Goal: Task Accomplishment & Management: Complete application form

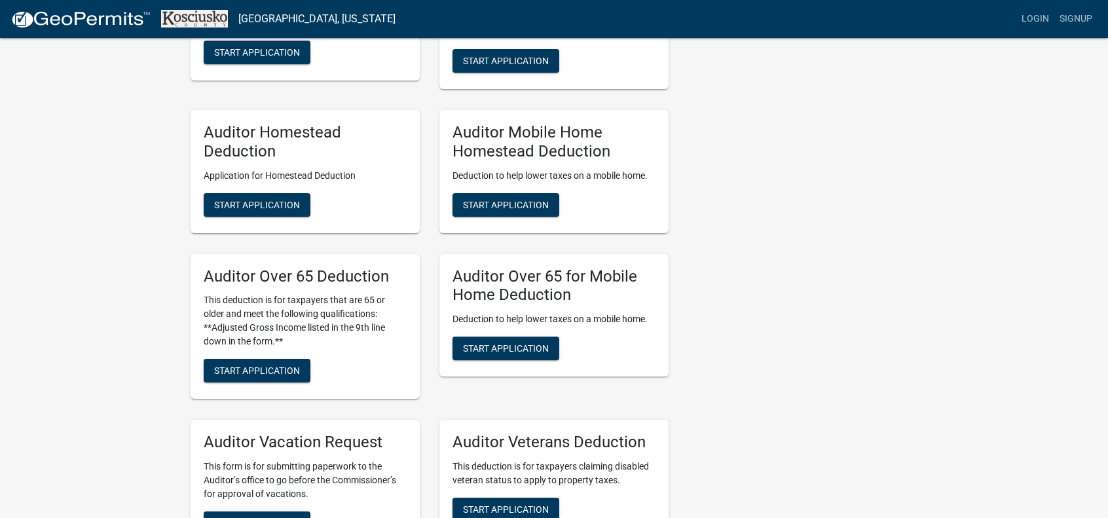
scroll to position [786, 0]
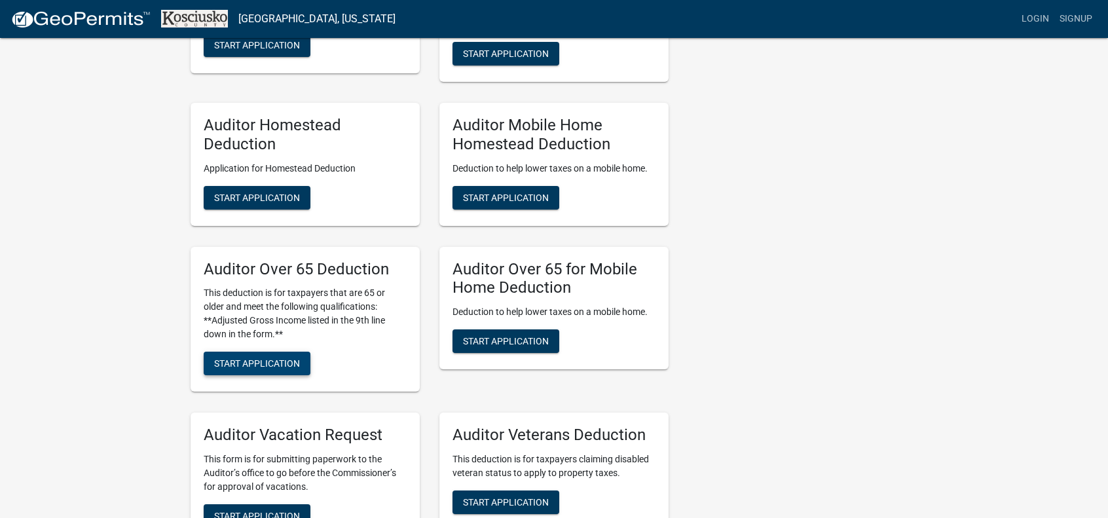
click at [270, 366] on span "Start Application" at bounding box center [257, 363] width 86 height 10
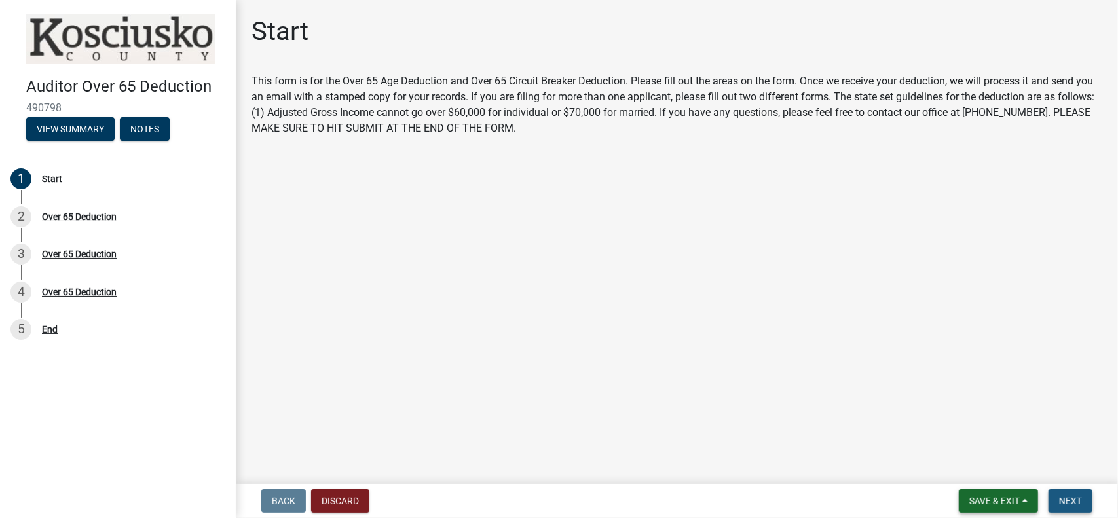
drag, startPoint x: 1065, startPoint y: 506, endPoint x: 1023, endPoint y: 510, distance: 42.2
click at [1066, 505] on span "Next" at bounding box center [1070, 501] width 23 height 10
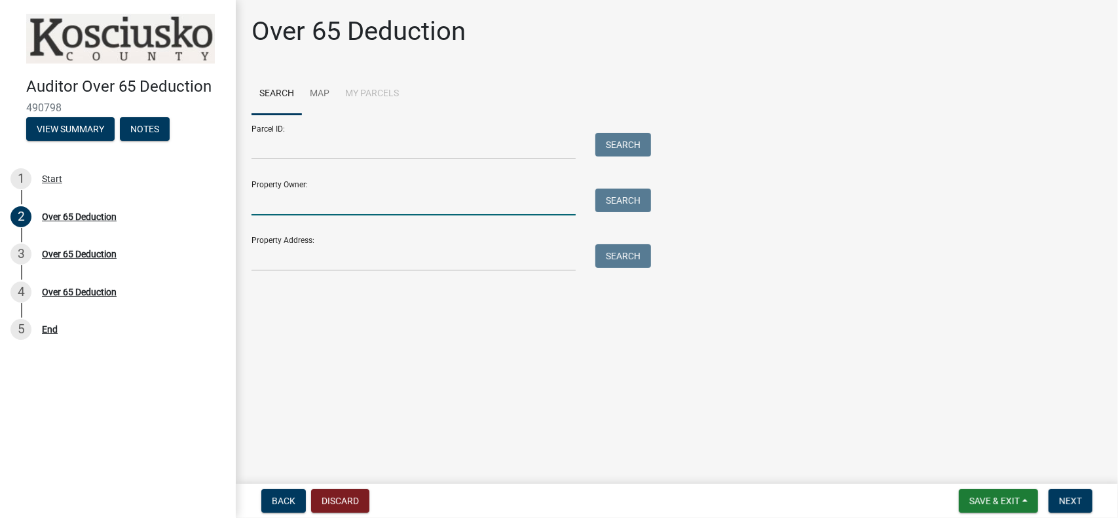
click at [295, 206] on input "Property Owner:" at bounding box center [413, 202] width 324 height 27
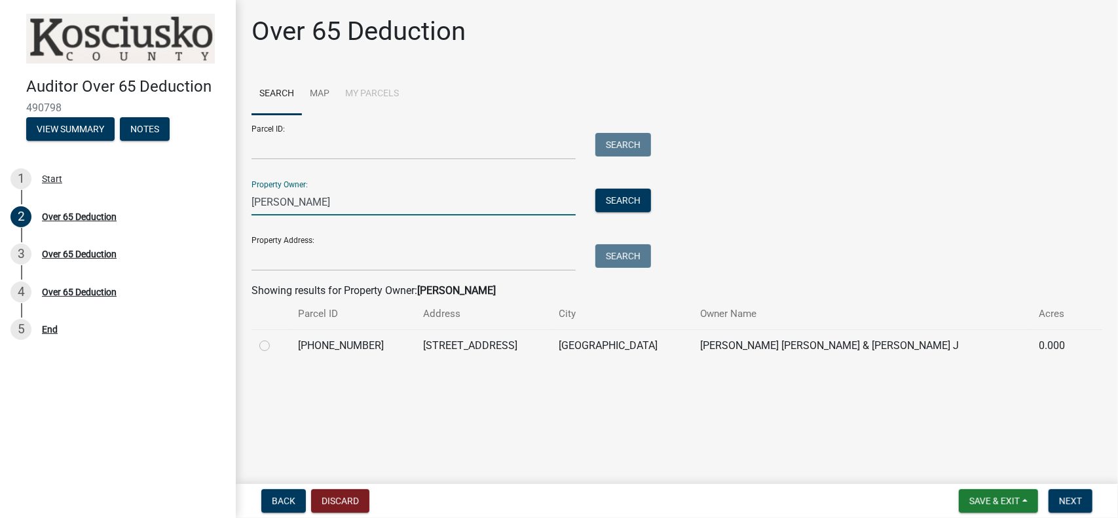
type input "[PERSON_NAME]"
drag, startPoint x: 266, startPoint y: 346, endPoint x: 439, endPoint y: 432, distance: 192.7
click at [275, 338] on label at bounding box center [275, 338] width 0 height 0
click at [275, 346] on input "radio" at bounding box center [279, 342] width 9 height 9
radio input "true"
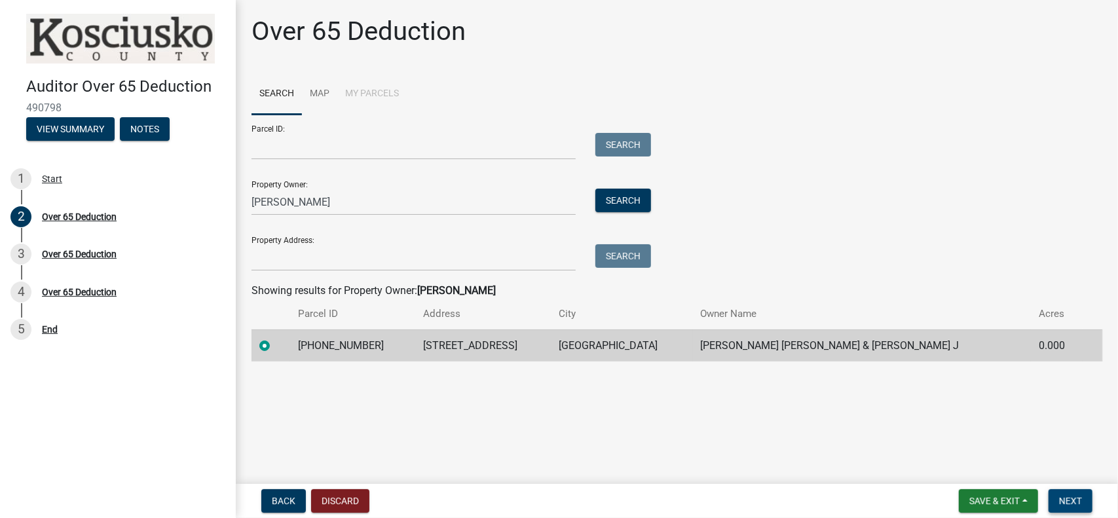
click at [1070, 511] on button "Next" at bounding box center [1070, 501] width 44 height 24
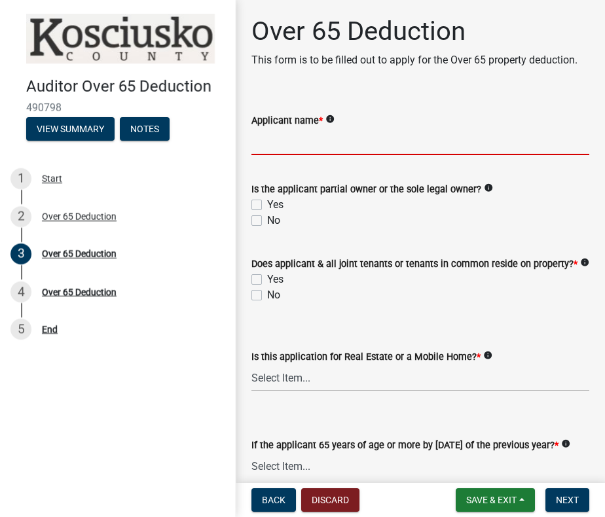
click at [307, 153] on input "Applicant name *" at bounding box center [420, 141] width 338 height 27
type input "[PERSON_NAME]"
click at [250, 215] on div "Is the applicant partial owner or the sole legal owner? info Yes No" at bounding box center [421, 197] width 358 height 63
click at [267, 213] on label "Yes" at bounding box center [275, 205] width 16 height 16
click at [267, 206] on input "Yes" at bounding box center [271, 201] width 9 height 9
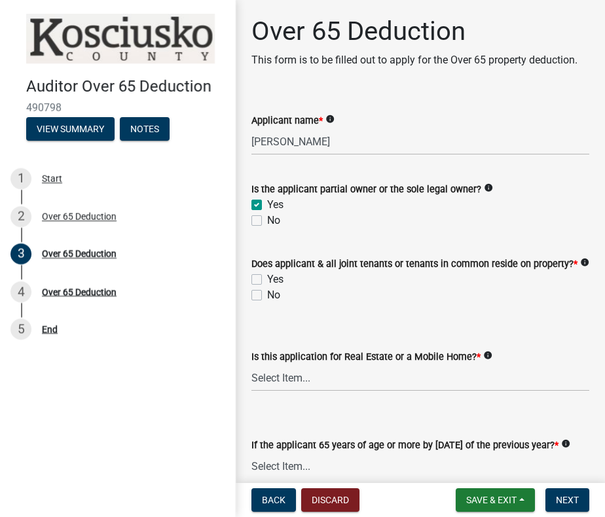
checkbox input "true"
checkbox input "false"
click at [267, 287] on label "Yes" at bounding box center [275, 280] width 16 height 16
click at [267, 280] on input "Yes" at bounding box center [271, 276] width 9 height 9
checkbox input "true"
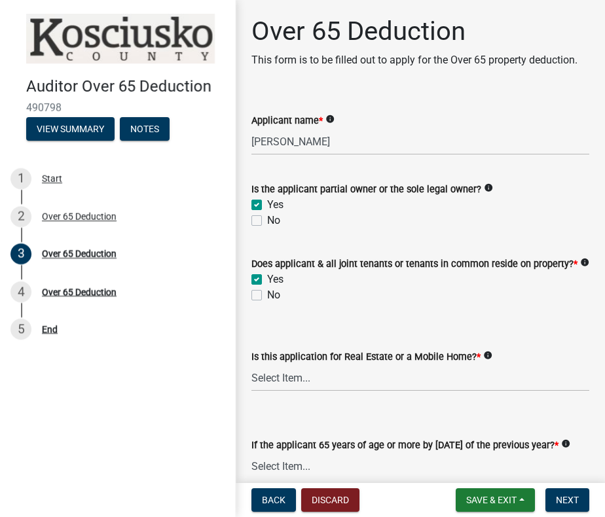
checkbox input "false"
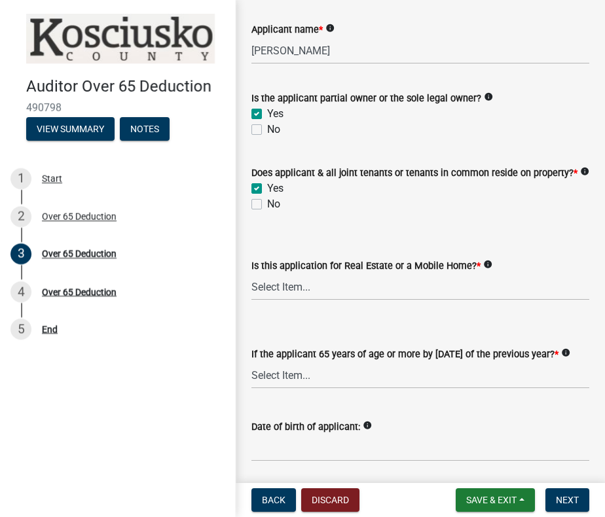
scroll to position [196, 0]
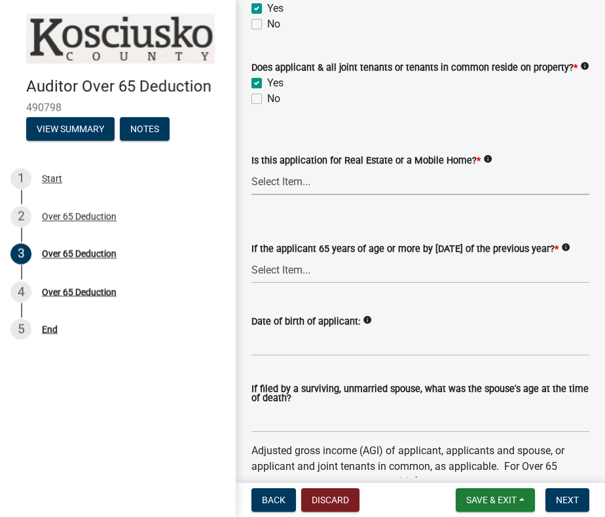
click at [279, 195] on select "Select Item... Real Property Mobile Home" at bounding box center [420, 181] width 338 height 27
click at [251, 195] on select "Select Item... Real Property Mobile Home" at bounding box center [420, 181] width 338 height 27
select select "9e0fe018-0807-4cb1-b9d0-1ea803b42424"
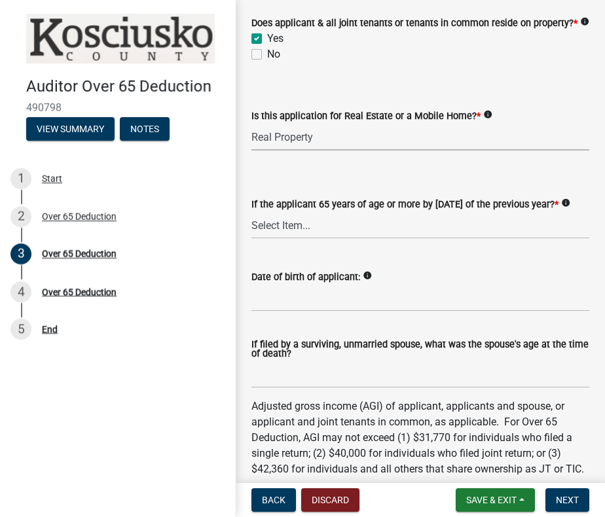
scroll to position [262, 0]
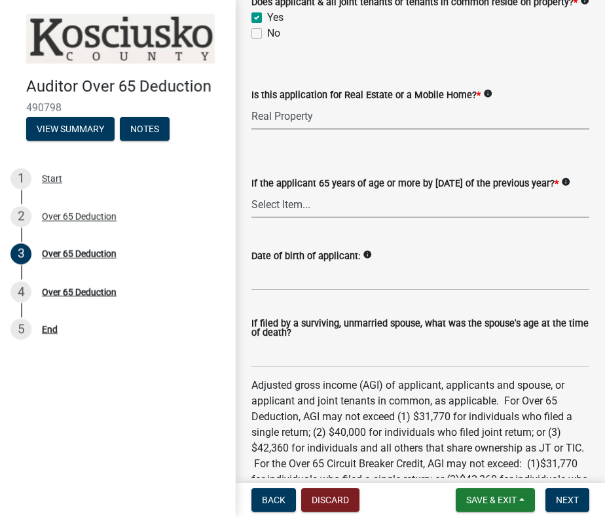
click at [280, 218] on select "Select Item... Yes No" at bounding box center [420, 204] width 338 height 27
click at [251, 218] on select "Select Item... Yes No" at bounding box center [420, 204] width 338 height 27
select select "61dd1732-a076-4c03-aff6-a332f5b70cd1"
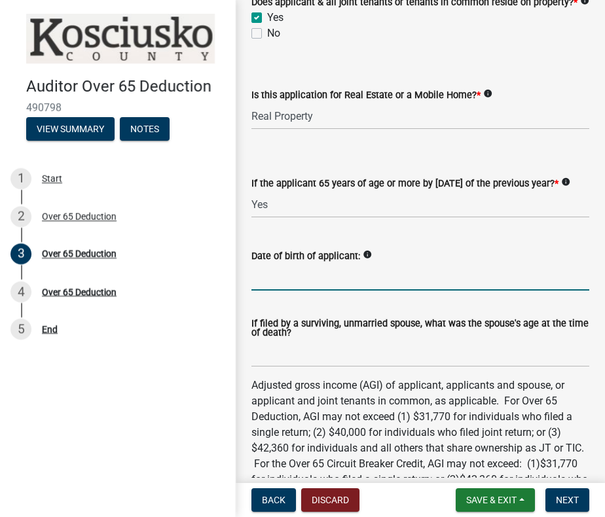
click at [267, 291] on input "Date of birth of applicant:" at bounding box center [420, 277] width 338 height 27
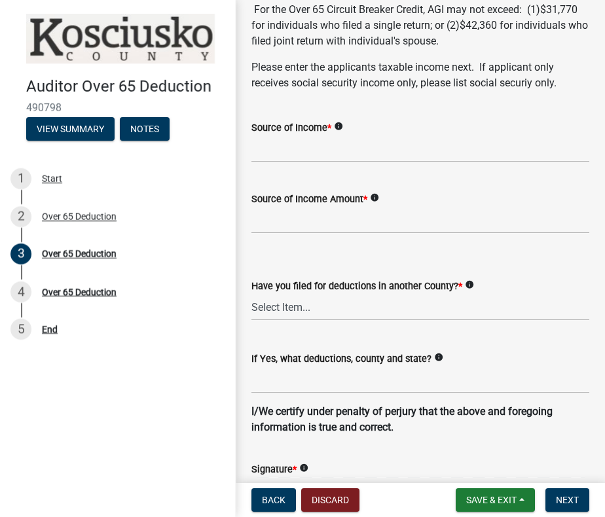
scroll to position [720, 0]
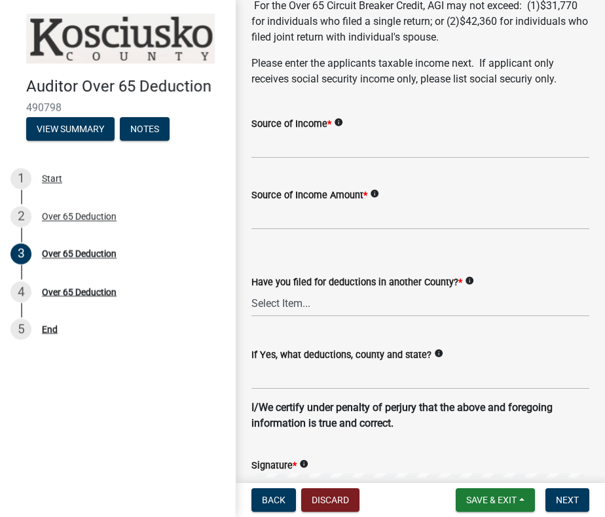
type input "[DATE]"
click at [276, 158] on input "Source of Income *" at bounding box center [420, 145] width 338 height 27
type input "1040"
click at [288, 317] on select "Select Item... Yes No" at bounding box center [420, 303] width 338 height 27
click at [251, 317] on select "Select Item... Yes No" at bounding box center [420, 303] width 338 height 27
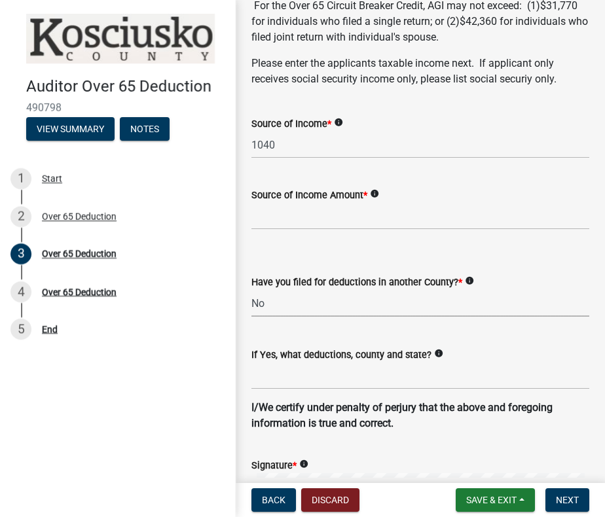
select select "c3747c1b-6a10-4157-a122-bd71e37b161f"
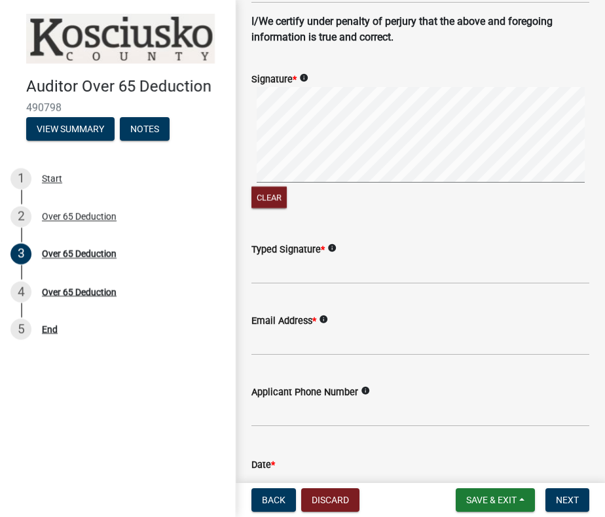
scroll to position [1113, 0]
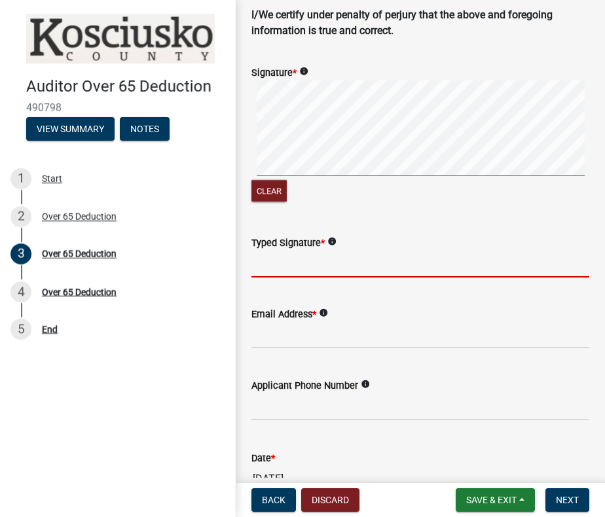
click at [274, 278] on input "Typed Signature *" at bounding box center [420, 264] width 338 height 27
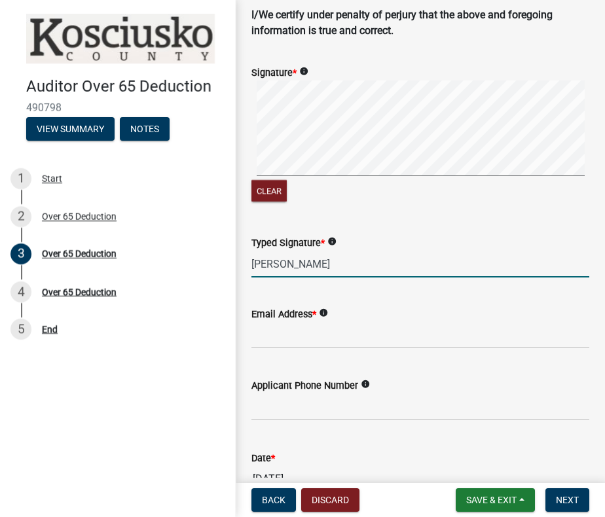
type input "[PERSON_NAME]"
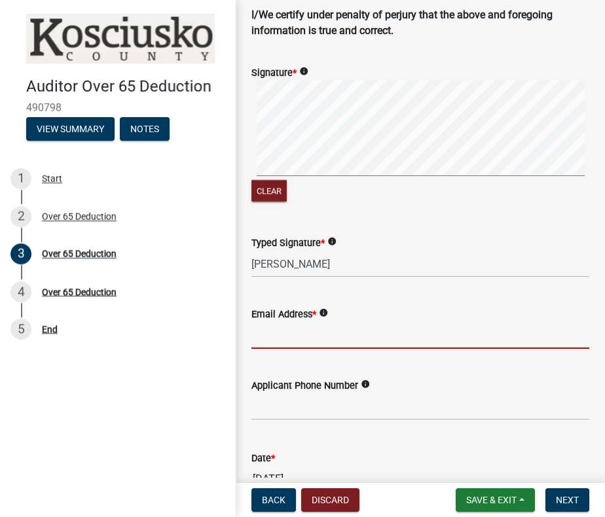
click at [276, 349] on input "Email Address *" at bounding box center [420, 335] width 338 height 27
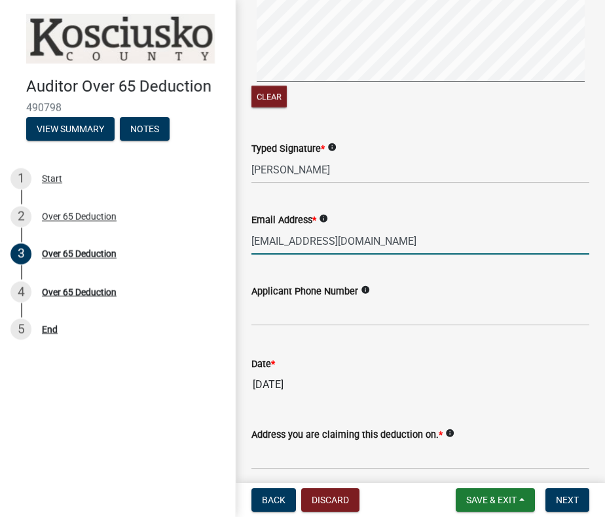
scroll to position [1244, 0]
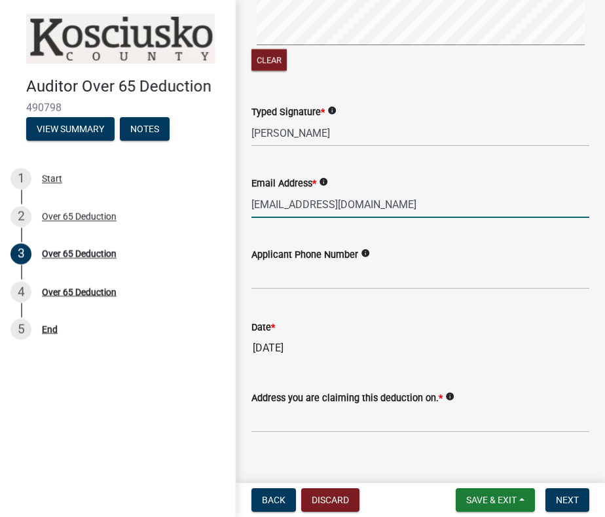
type input "[EMAIL_ADDRESS][DOMAIN_NAME]"
click at [295, 289] on input "text" at bounding box center [420, 276] width 338 height 27
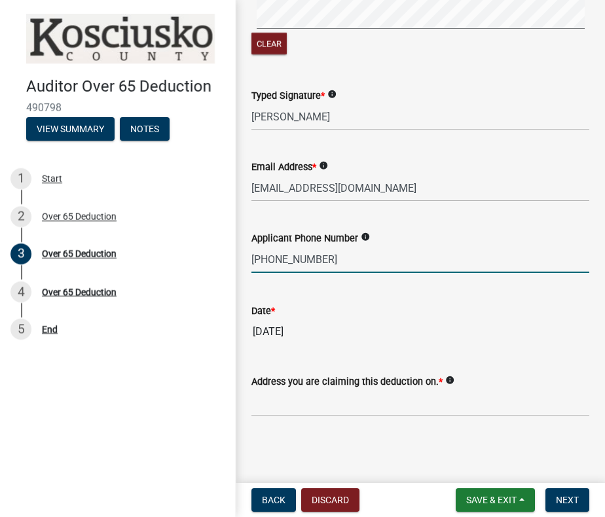
scroll to position [1313, 0]
type input "5742537086"
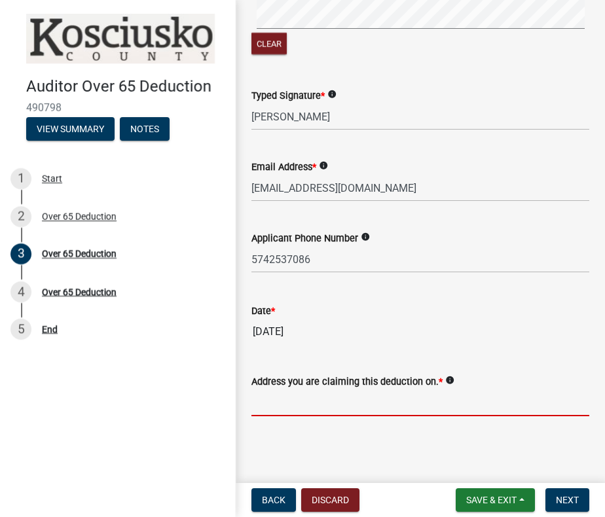
click at [313, 407] on input "Address you are claiming this deduction on. *" at bounding box center [420, 403] width 338 height 27
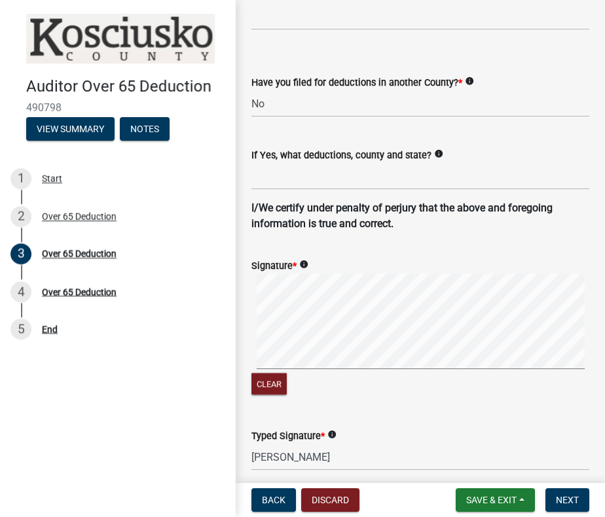
scroll to position [789, 0]
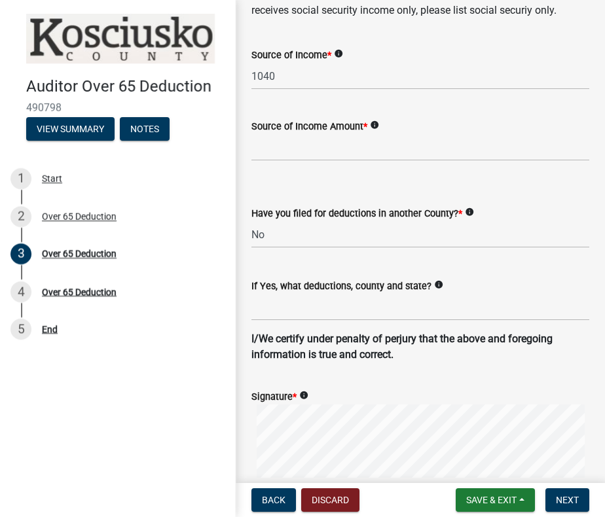
type input "[STREET_ADDRESS]"
click at [306, 161] on input "Source of Income Amount *" at bounding box center [420, 147] width 338 height 27
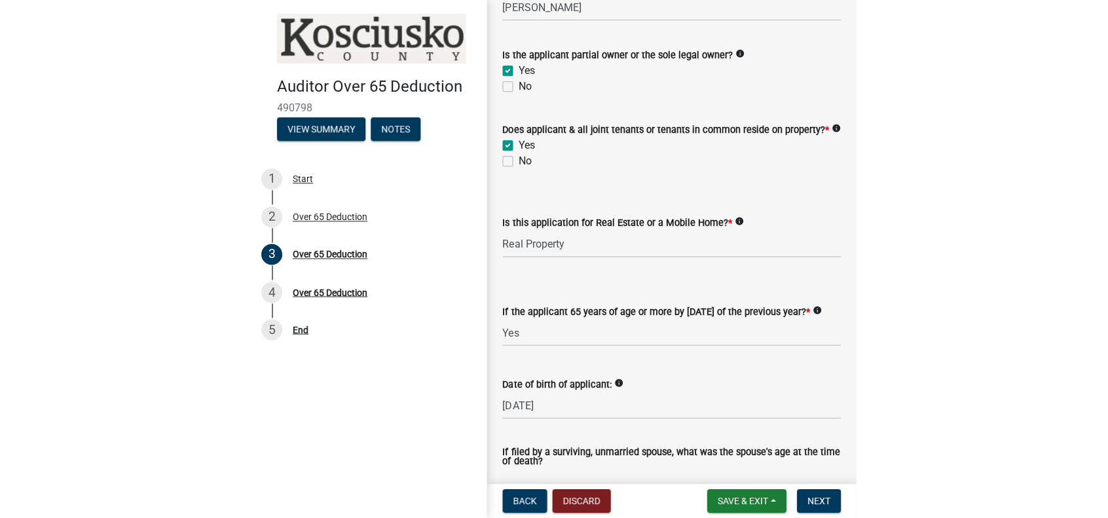
scroll to position [0, 0]
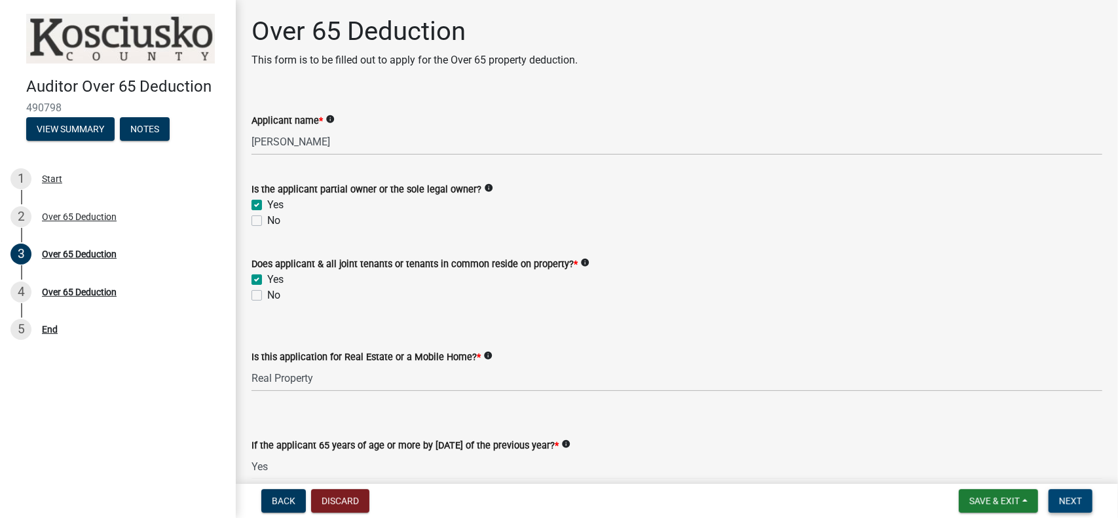
type input "0"
click at [1082, 505] on span "Next" at bounding box center [1070, 501] width 23 height 10
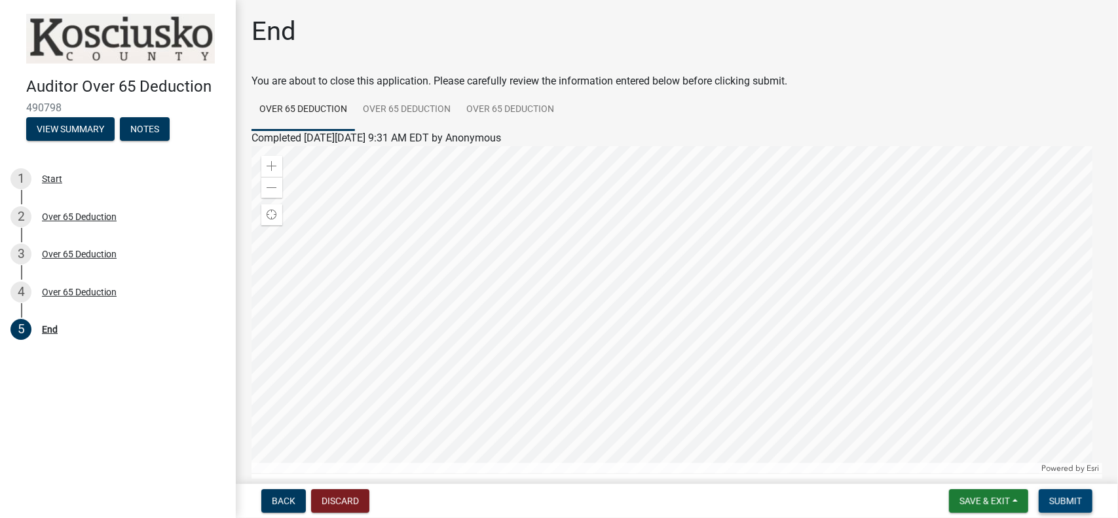
click at [1076, 500] on span "Submit" at bounding box center [1065, 501] width 33 height 10
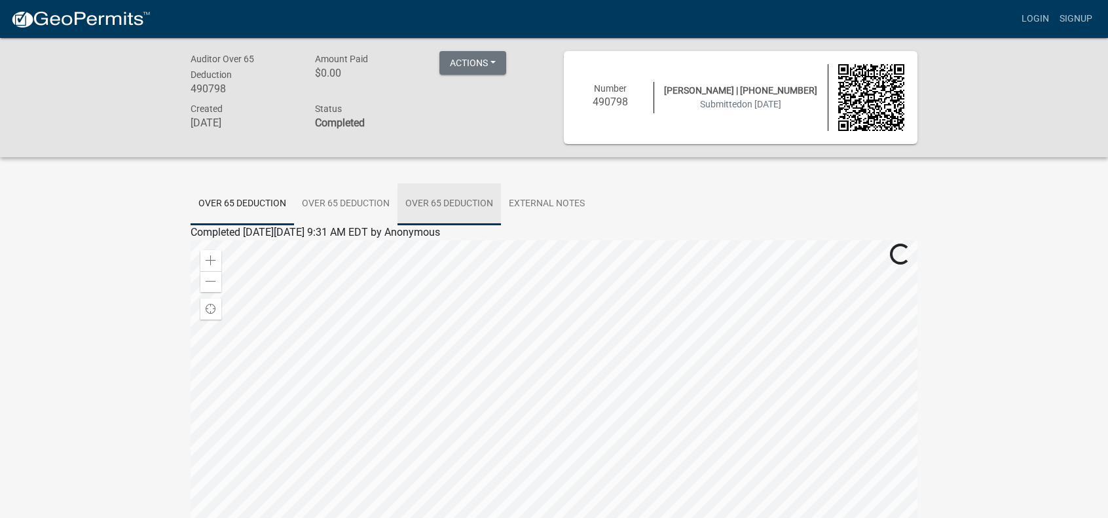
click at [439, 201] on link "Over 65 Deduction" at bounding box center [449, 204] width 103 height 42
click at [269, 248] on link "Over 65 Deduction" at bounding box center [233, 248] width 85 height 12
